Goal: Task Accomplishment & Management: Complete application form

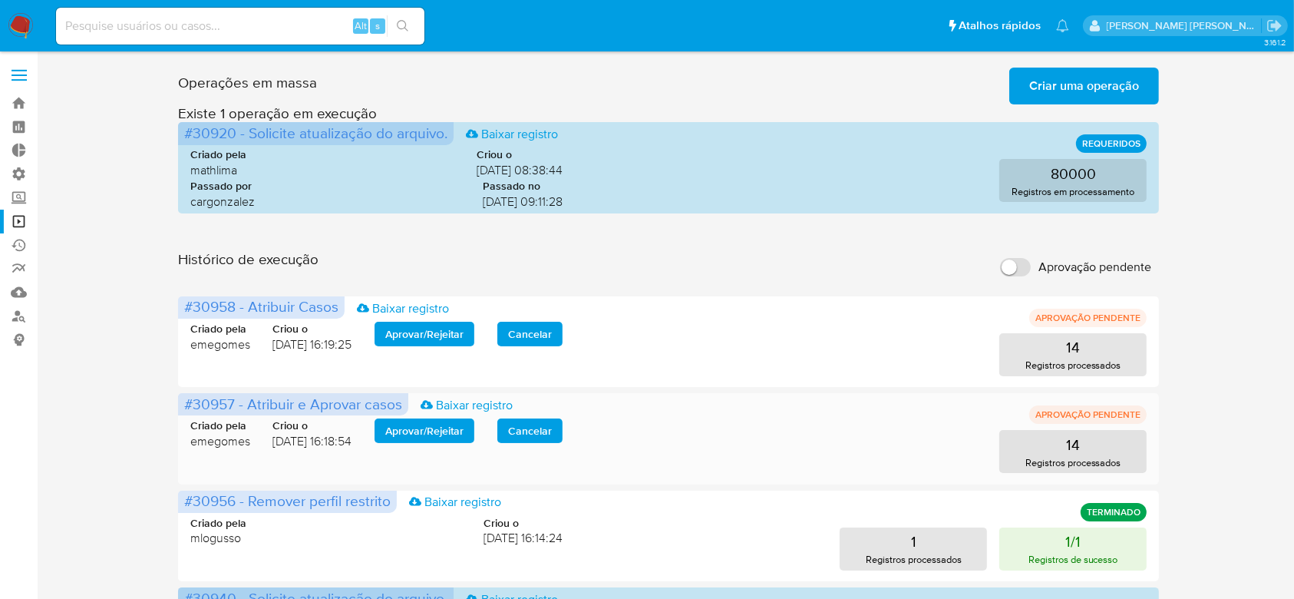
click at [423, 429] on span "Aprovar / Rejeitar" at bounding box center [424, 430] width 78 height 21
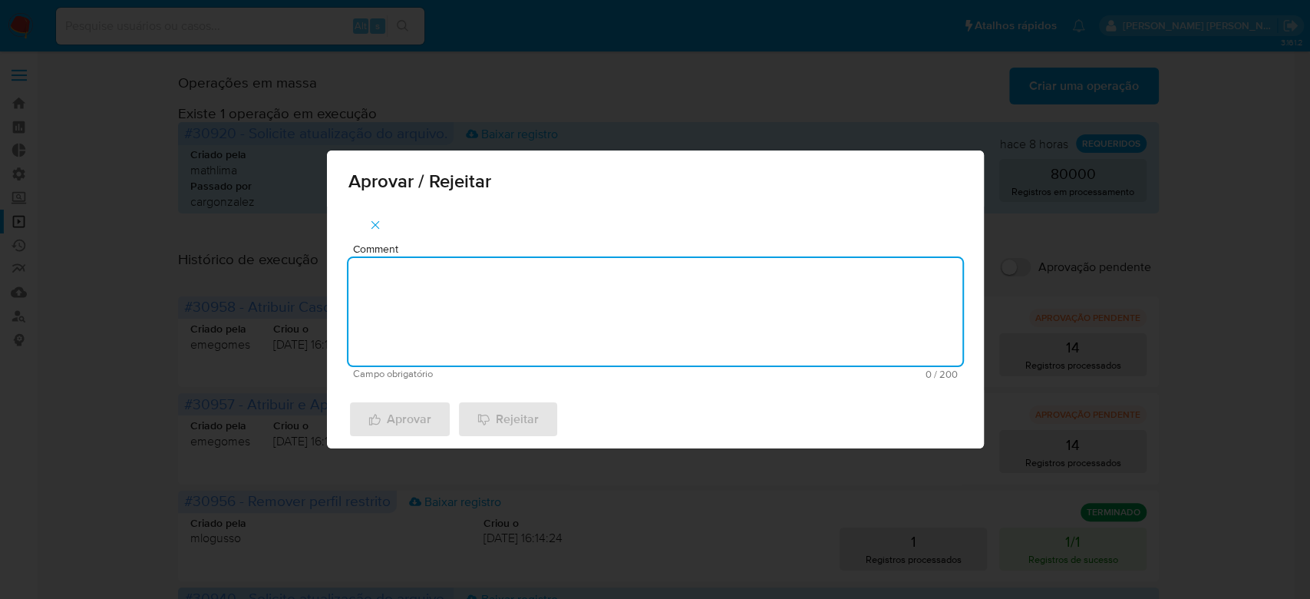
click at [485, 335] on textarea "Comment" at bounding box center [655, 311] width 614 height 107
drag, startPoint x: 479, startPoint y: 267, endPoint x: 247, endPoint y: 233, distance: 234.3
click at [246, 233] on div "Aprovar / Rejeitar Comment Para tratamento. Campo obrigatório 16 / 200 184 cara…" at bounding box center [655, 299] width 1310 height 599
click at [454, 319] on textarea "Para tratamento." at bounding box center [655, 311] width 614 height 107
type textarea "Para tratamento."
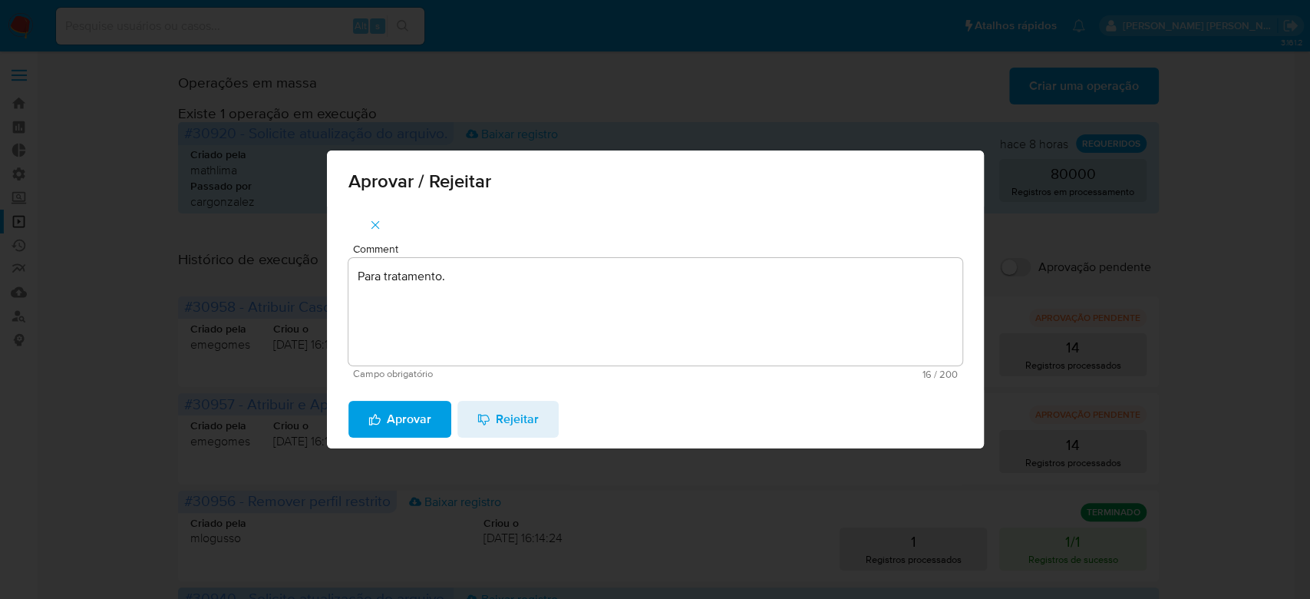
click at [408, 418] on span "Aprovar" at bounding box center [399, 419] width 63 height 34
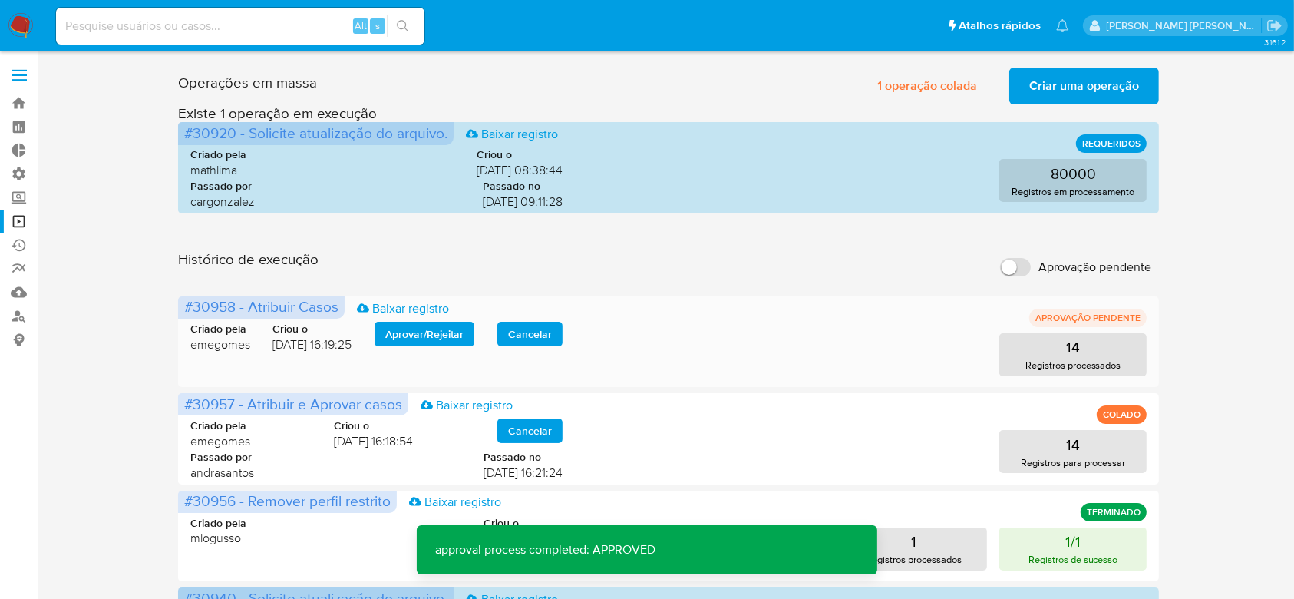
click at [421, 323] on span "Aprovar / Rejeitar" at bounding box center [424, 333] width 78 height 21
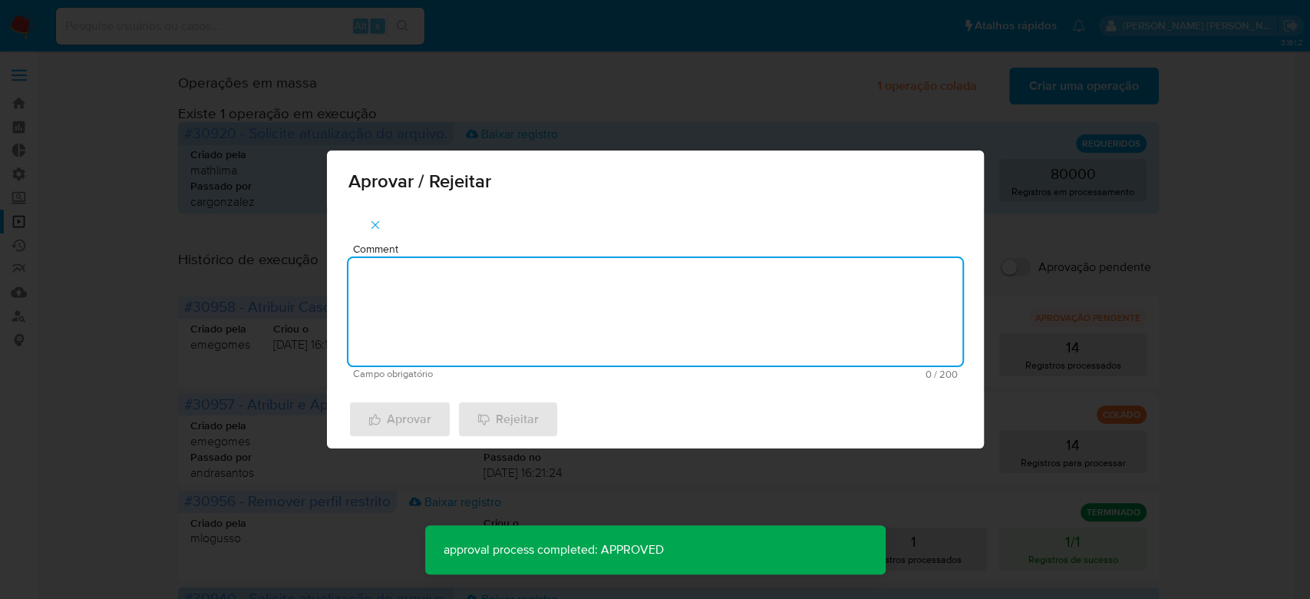
click at [405, 348] on textarea "Comment" at bounding box center [655, 311] width 614 height 107
paste textarea "Para tratamento."
type textarea "Para tratamento."
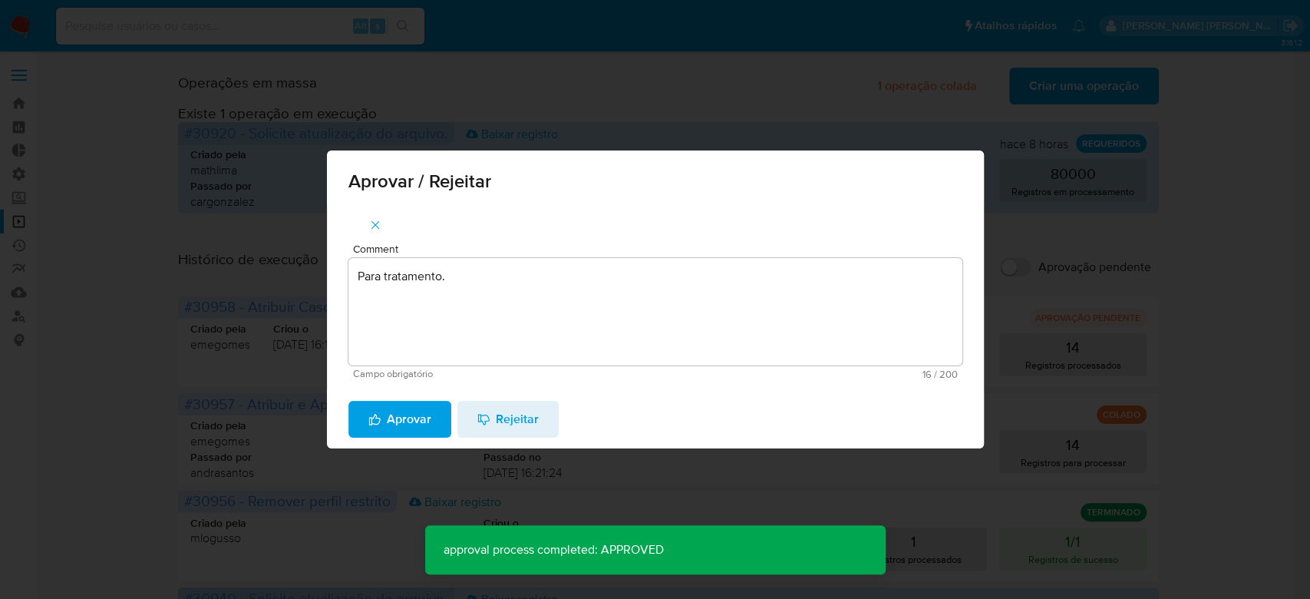
click at [394, 425] on span "Aprovar" at bounding box center [399, 419] width 63 height 34
